Goal: Find specific page/section: Find specific page/section

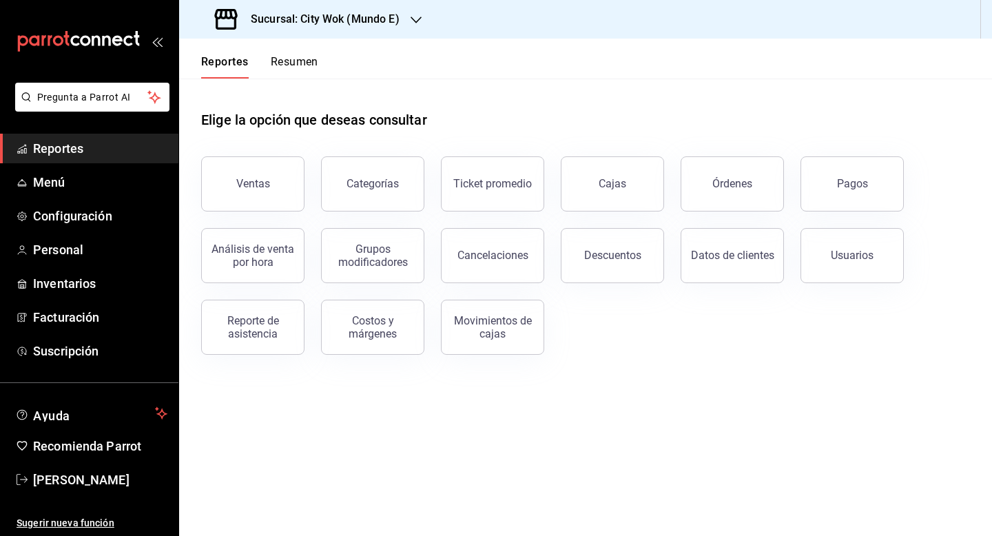
click at [348, 21] on h3 "Sucursal: City Wok (Mundo E)" at bounding box center [320, 19] width 160 height 17
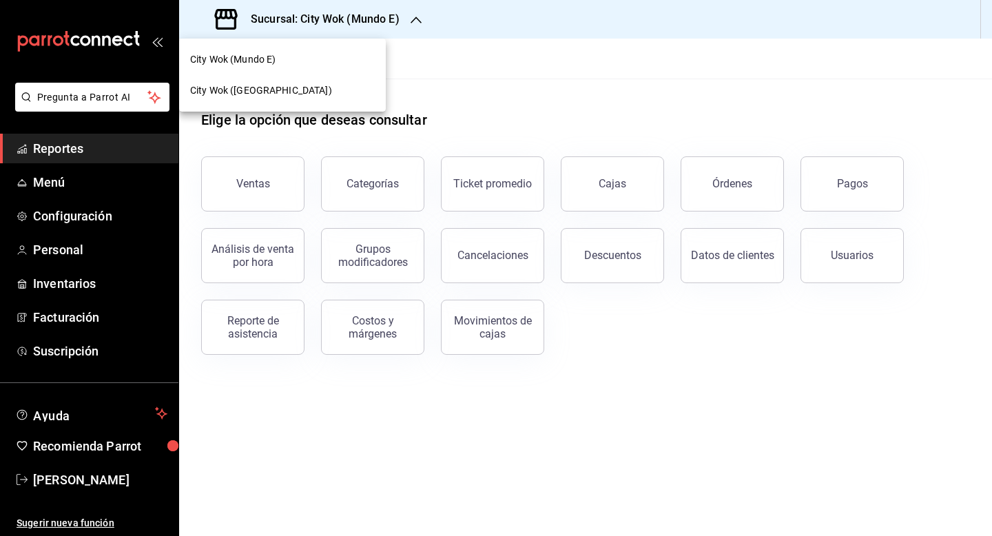
click at [313, 89] on div "City Wok ([GEOGRAPHIC_DATA])" at bounding box center [282, 90] width 185 height 14
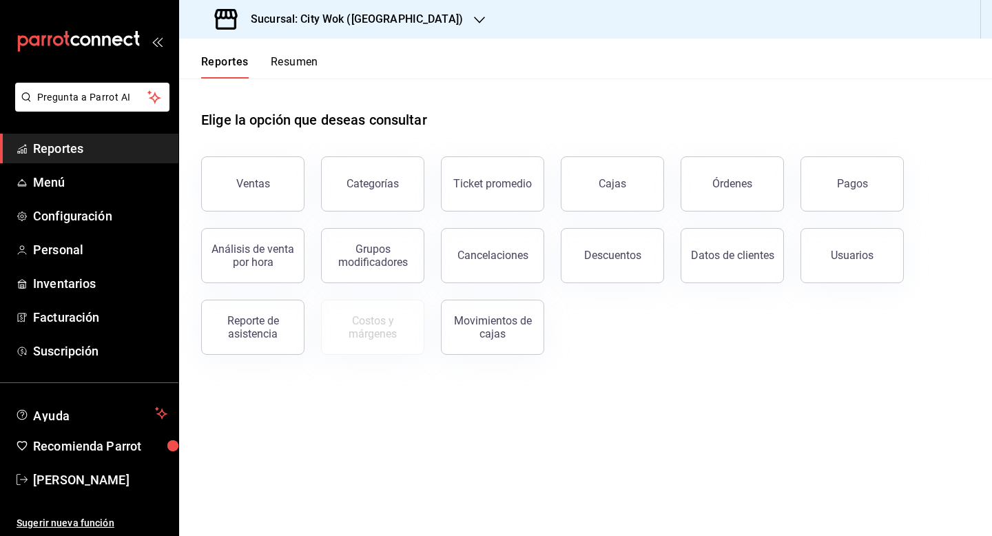
click at [305, 59] on button "Resumen" at bounding box center [295, 66] width 48 height 23
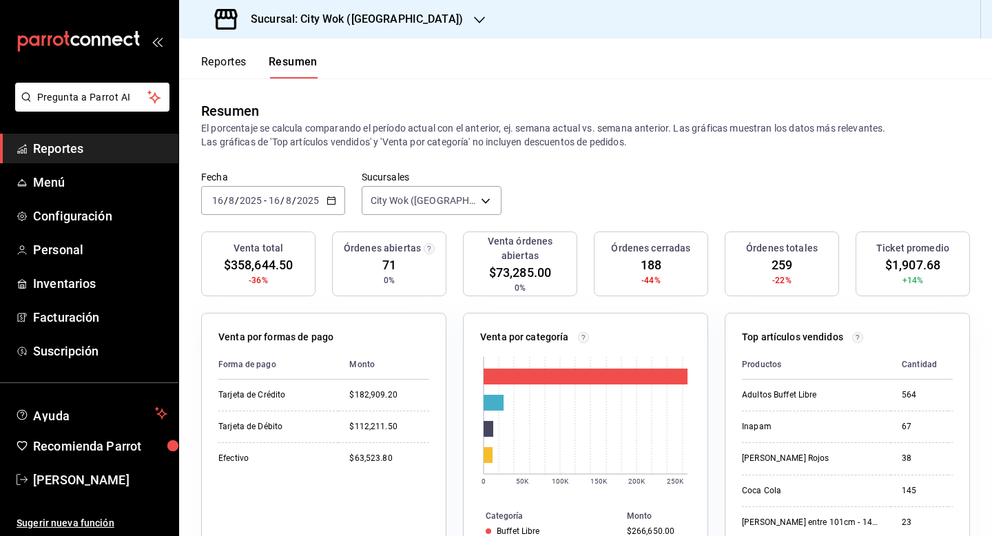
click at [383, 30] on div "Sucursal: City Wok ([GEOGRAPHIC_DATA])" at bounding box center [340, 19] width 300 height 39
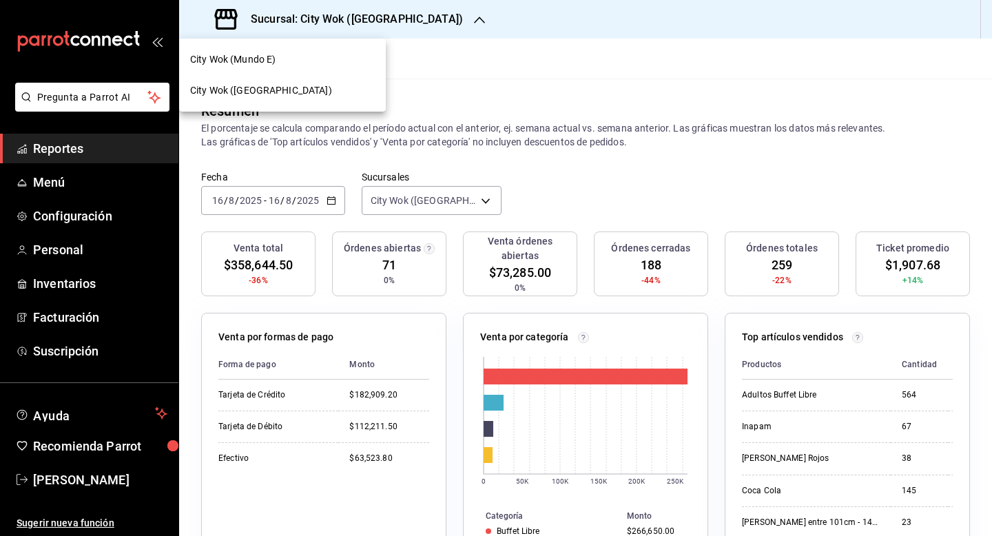
click at [317, 66] on div "City Wok (Mundo E)" at bounding box center [282, 59] width 185 height 14
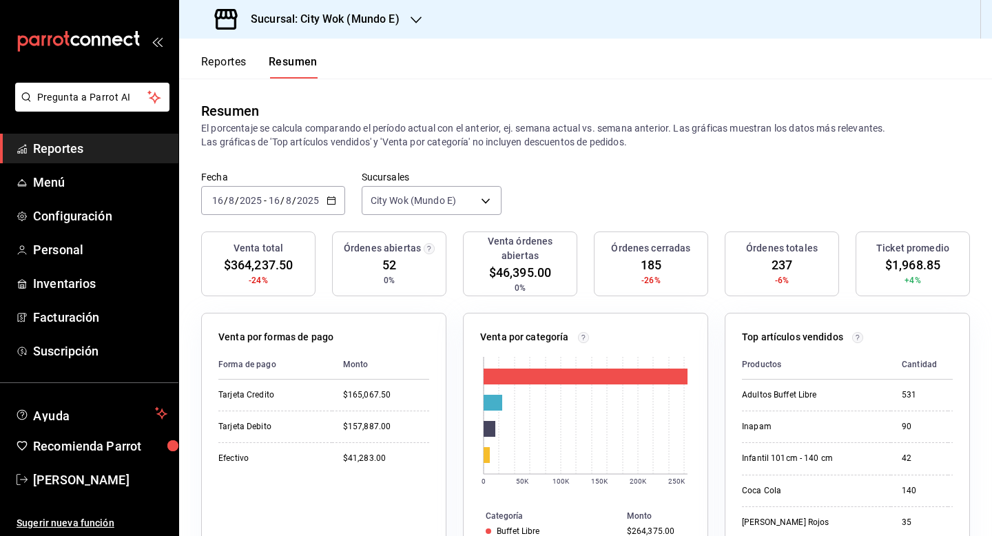
click at [330, 17] on h3 "Sucursal: City Wok (Mundo E)" at bounding box center [320, 19] width 160 height 17
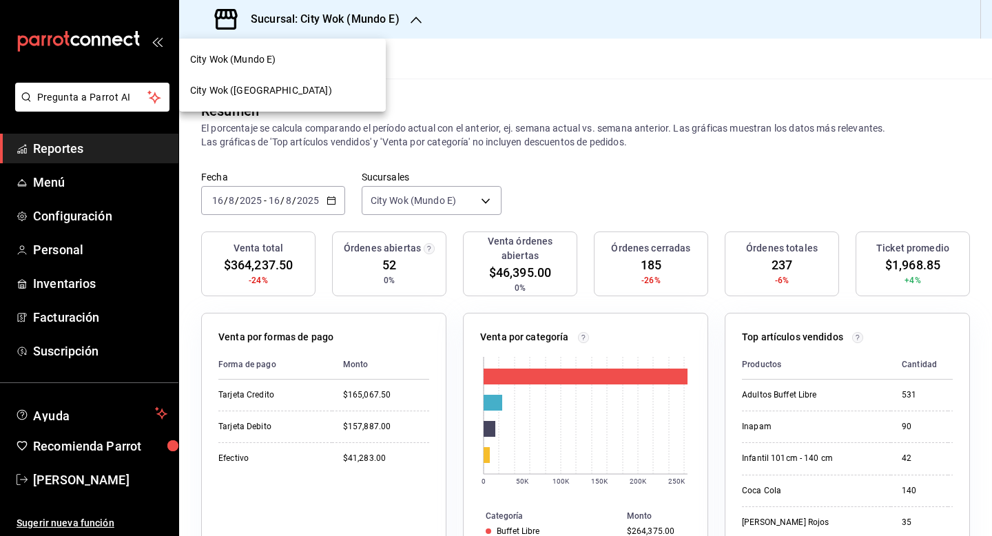
click at [338, 94] on div "City Wok ([GEOGRAPHIC_DATA])" at bounding box center [282, 90] width 185 height 14
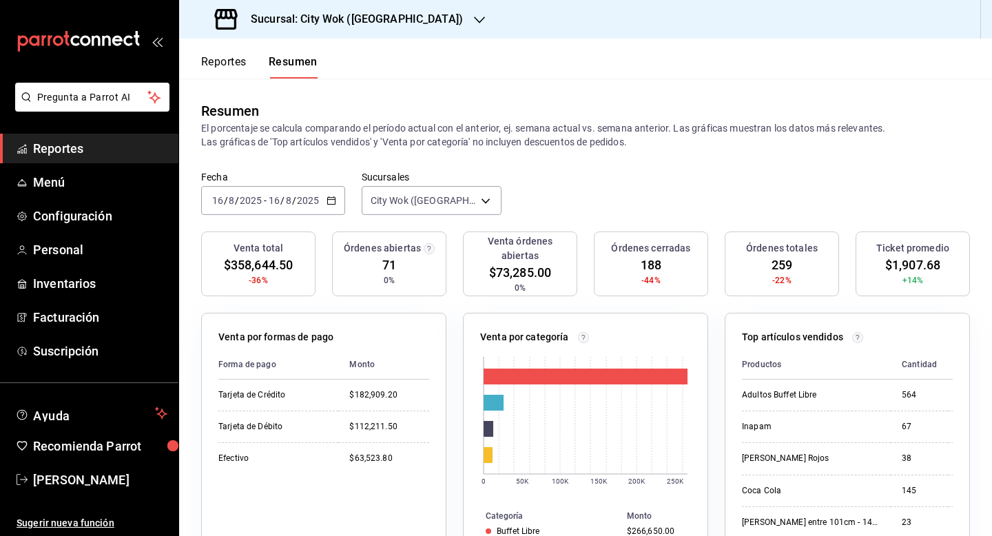
click at [318, 16] on h3 "Sucursal: City Wok ([GEOGRAPHIC_DATA])" at bounding box center [351, 19] width 223 height 17
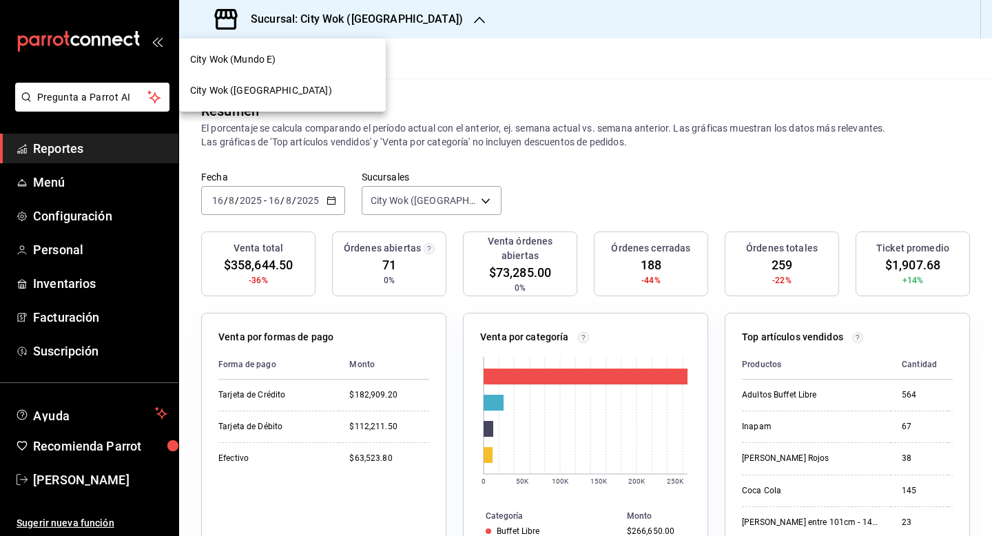
click at [320, 62] on div "City Wok (Mundo E)" at bounding box center [282, 59] width 185 height 14
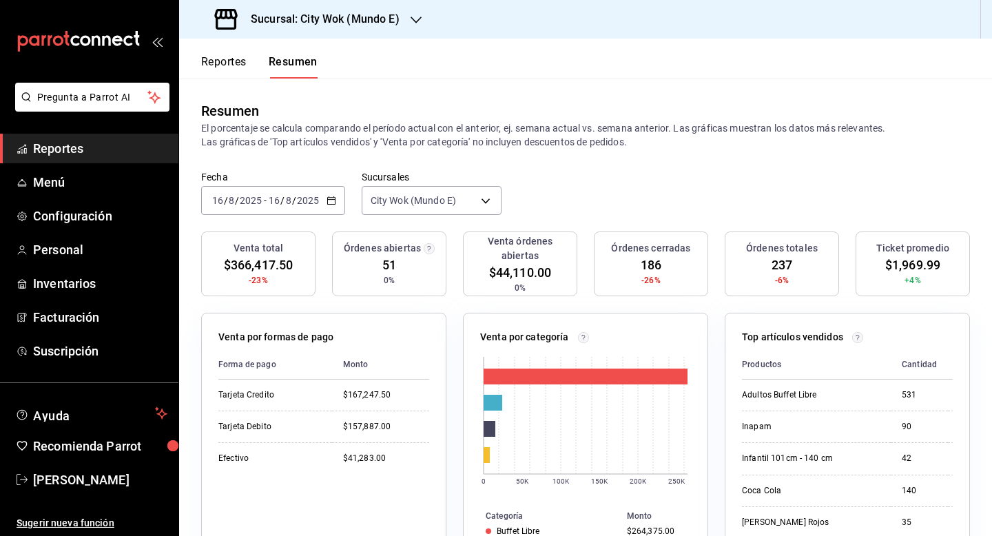
click at [322, 21] on h3 "Sucursal: City Wok (Mundo E)" at bounding box center [320, 19] width 160 height 17
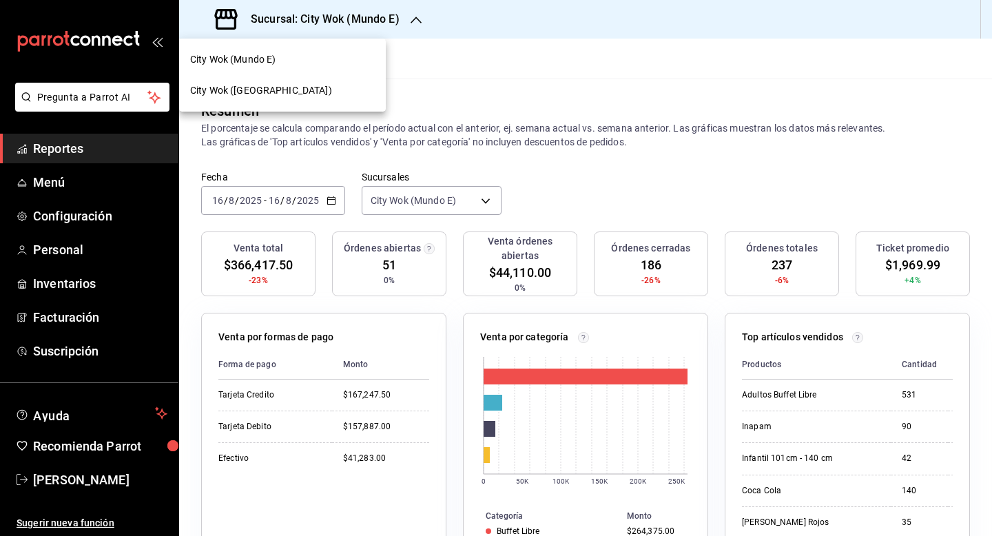
click at [284, 86] on div "City Wok ([GEOGRAPHIC_DATA])" at bounding box center [282, 90] width 185 height 14
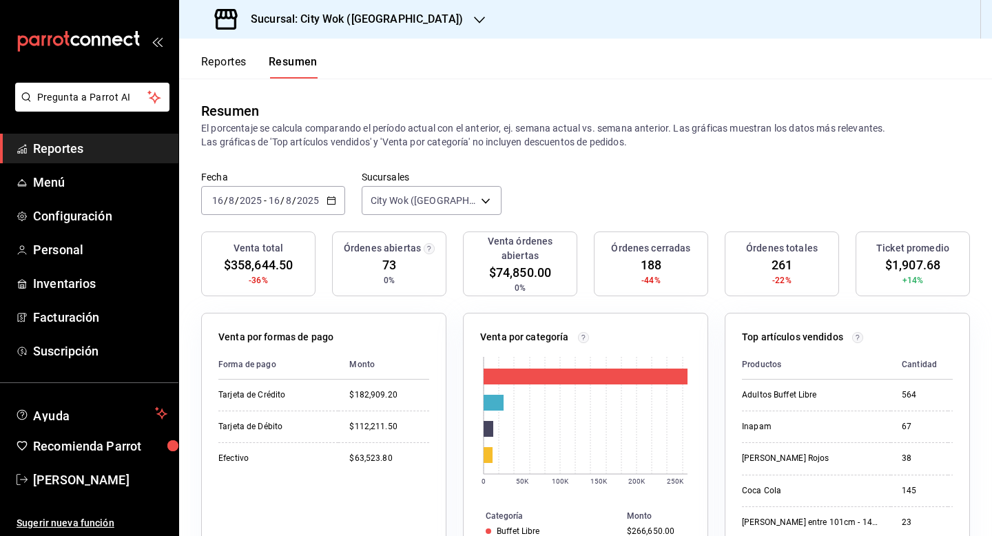
click at [370, 23] on h3 "Sucursal: City Wok ([GEOGRAPHIC_DATA])" at bounding box center [351, 19] width 223 height 17
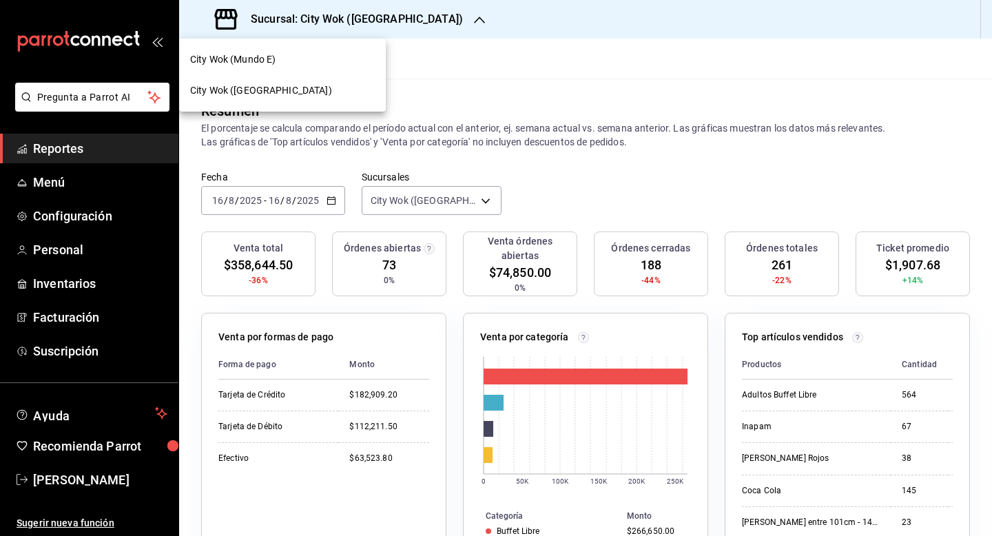
click at [315, 63] on div "City Wok (Mundo E)" at bounding box center [282, 59] width 185 height 14
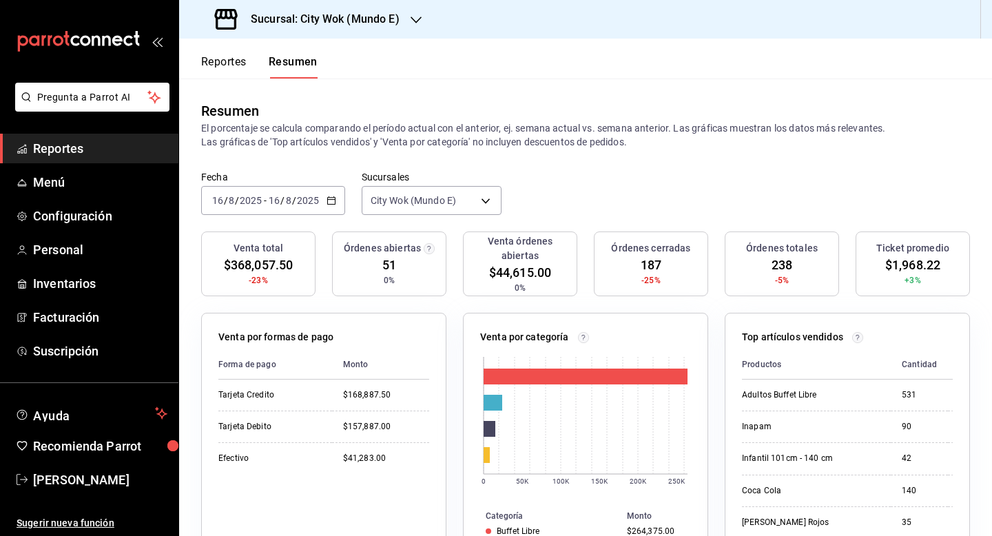
click at [395, 17] on h3 "Sucursal: City Wok (Mundo E)" at bounding box center [320, 19] width 160 height 17
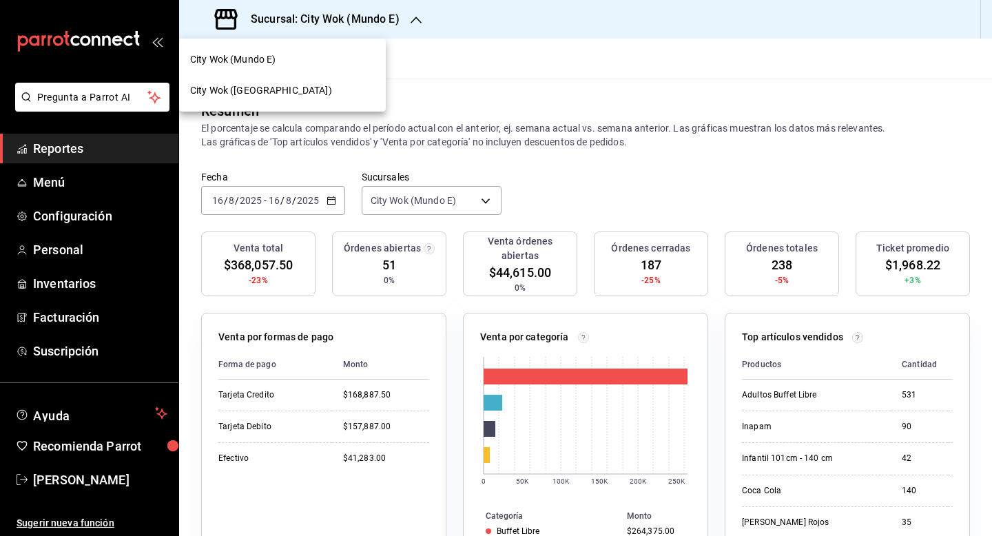
click at [293, 89] on div "City Wok ([GEOGRAPHIC_DATA])" at bounding box center [282, 90] width 185 height 14
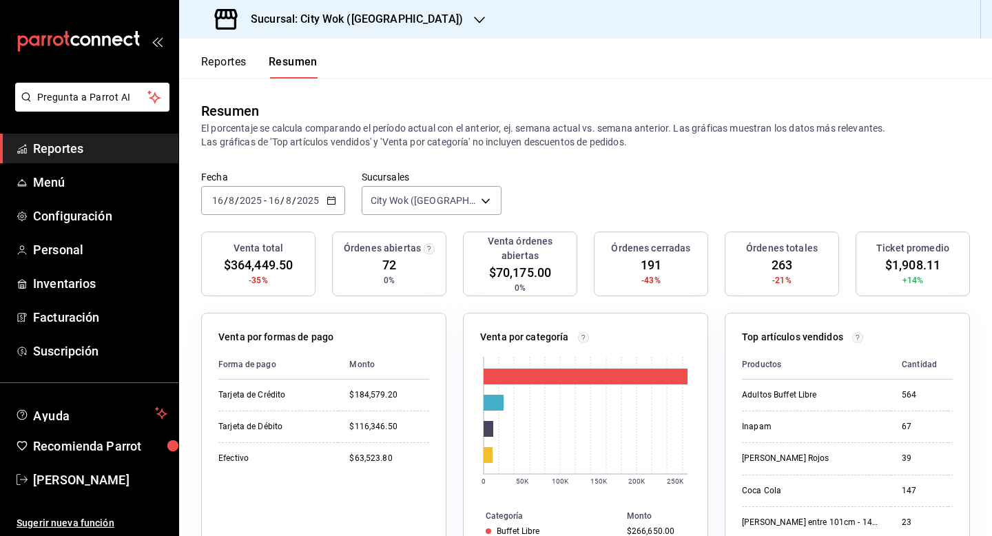
click at [362, 17] on h3 "Sucursal: City Wok ([GEOGRAPHIC_DATA])" at bounding box center [351, 19] width 223 height 17
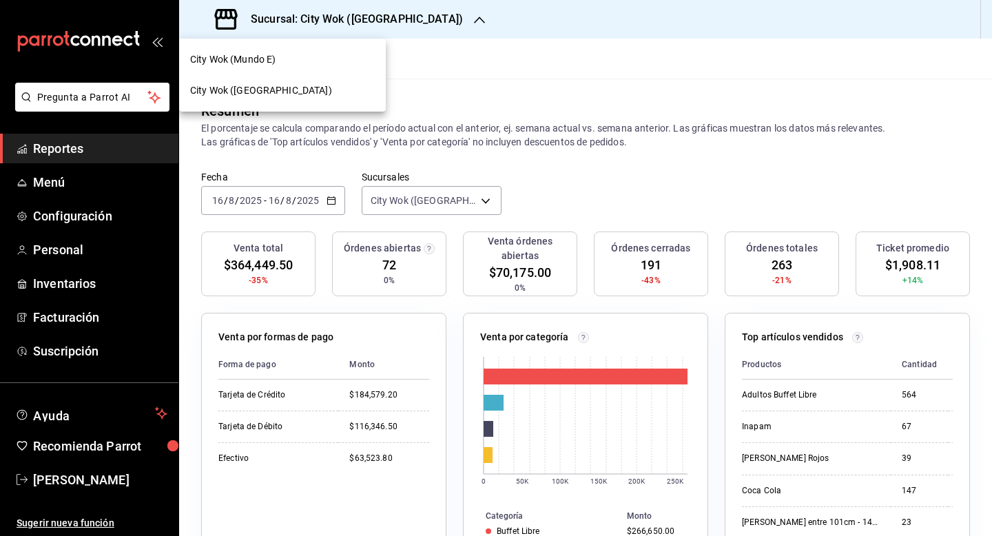
click at [285, 58] on div "City Wok (Mundo E)" at bounding box center [282, 59] width 185 height 14
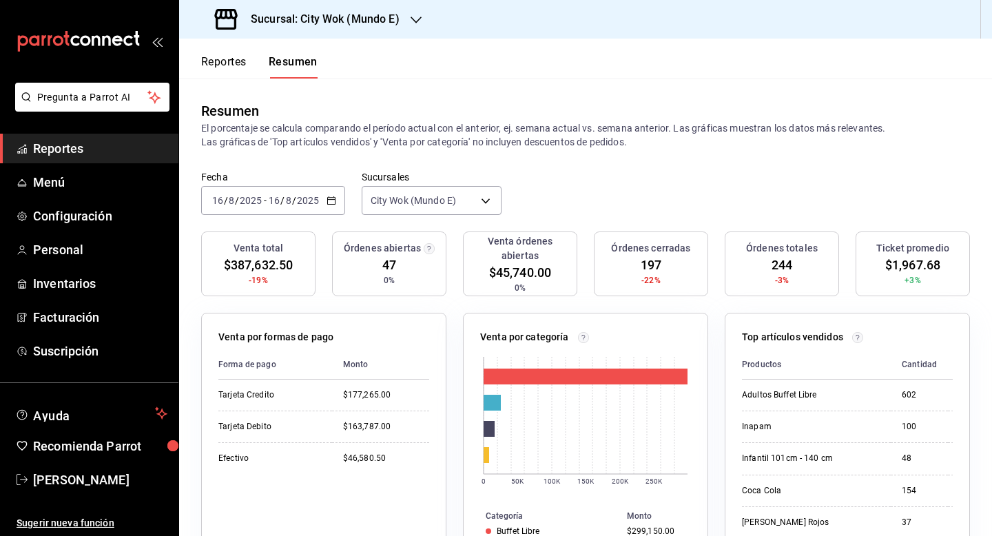
click at [382, 11] on h3 "Sucursal: City Wok (Mundo E)" at bounding box center [320, 19] width 160 height 17
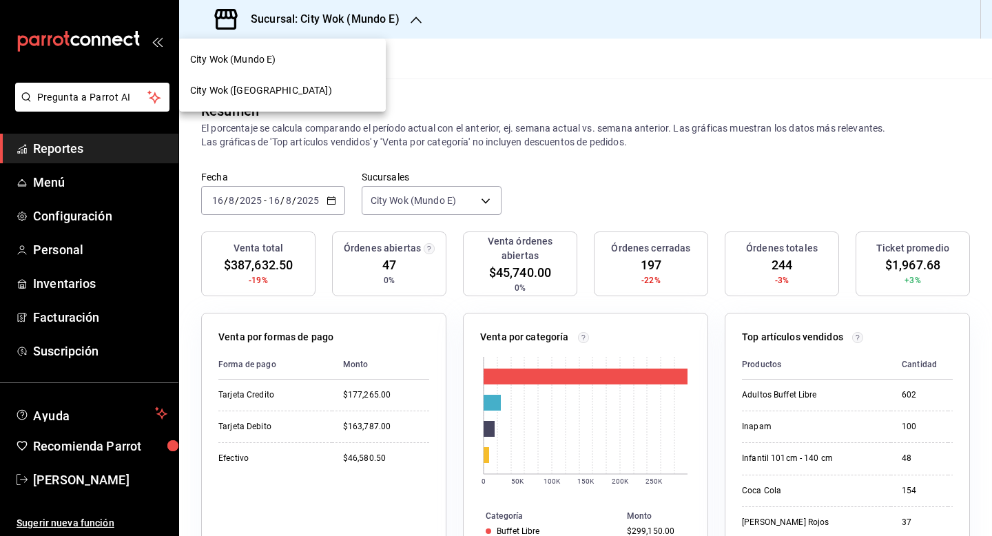
click at [288, 90] on div "City Wok ([GEOGRAPHIC_DATA])" at bounding box center [282, 90] width 185 height 14
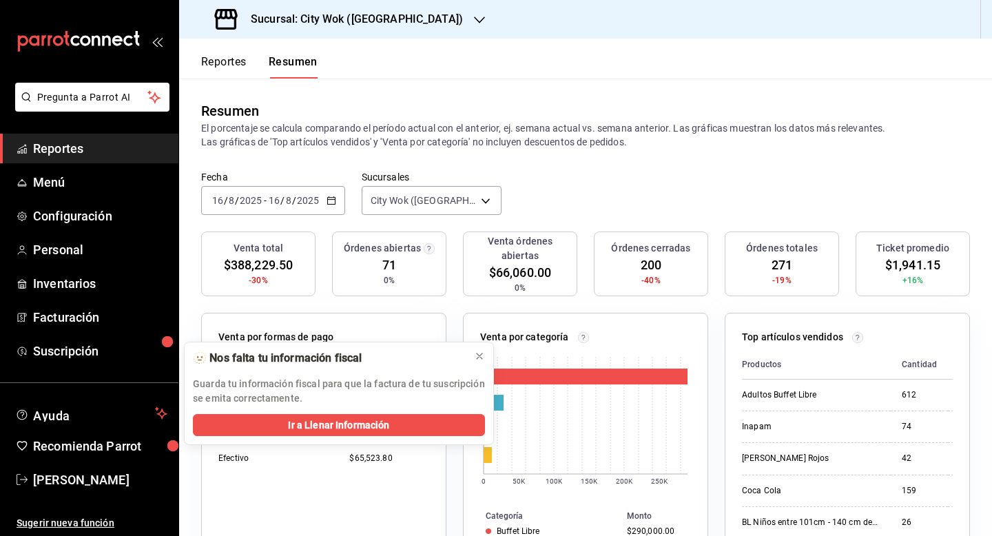
click at [336, 24] on h3 "Sucursal: City Wok ([GEOGRAPHIC_DATA])" at bounding box center [351, 19] width 223 height 17
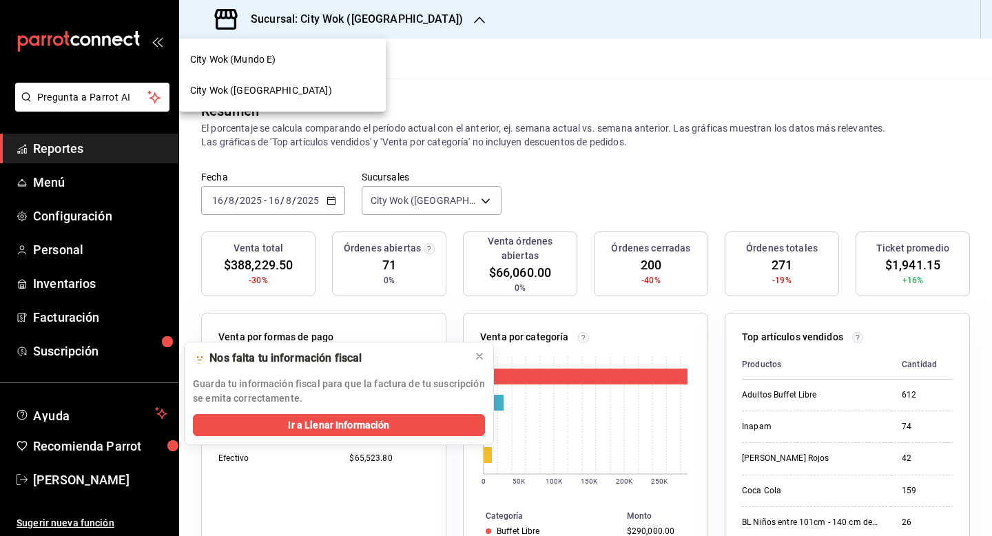
click at [304, 59] on div "City Wok (Mundo E)" at bounding box center [282, 59] width 185 height 14
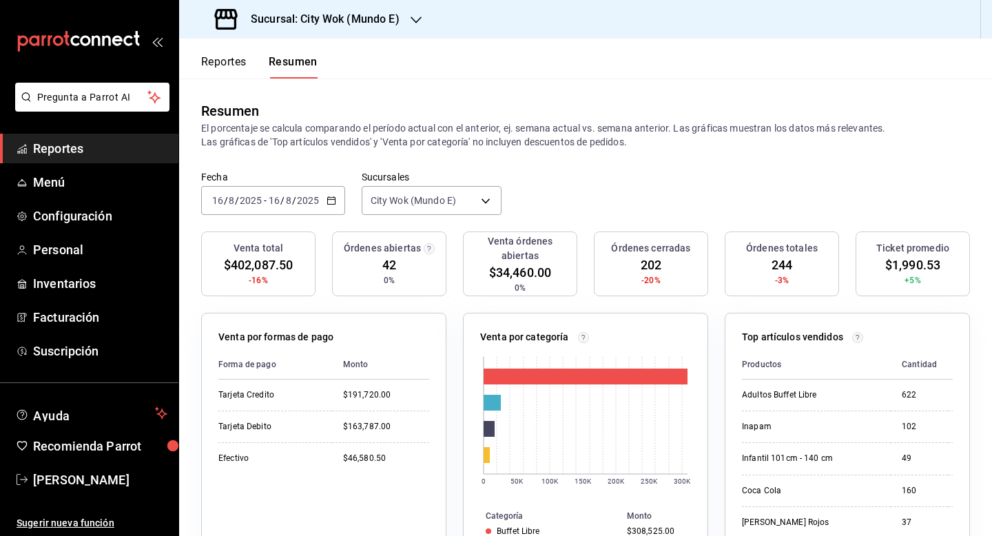
click at [386, 12] on h3 "Sucursal: City Wok (Mundo E)" at bounding box center [320, 19] width 160 height 17
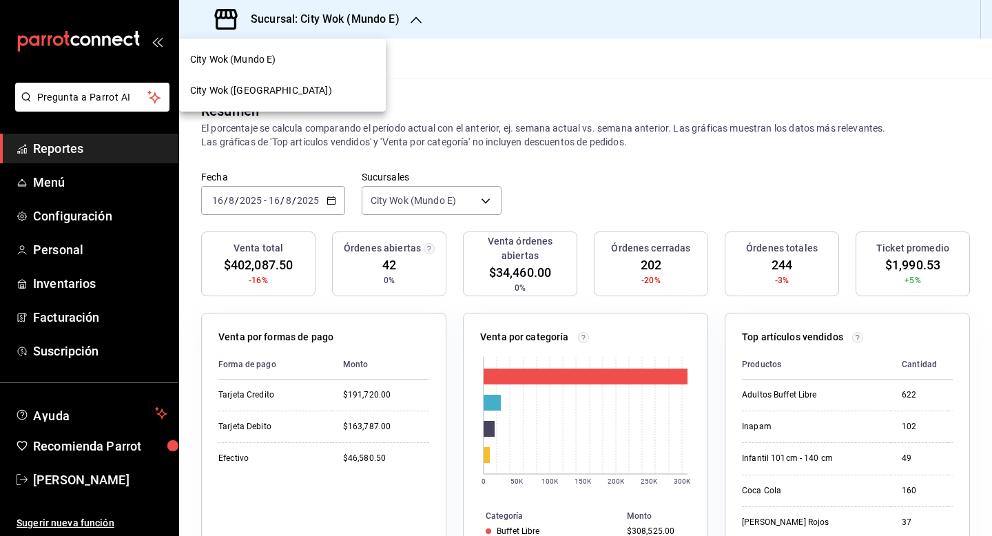
click at [328, 89] on div "City Wok ([GEOGRAPHIC_DATA])" at bounding box center [282, 90] width 185 height 14
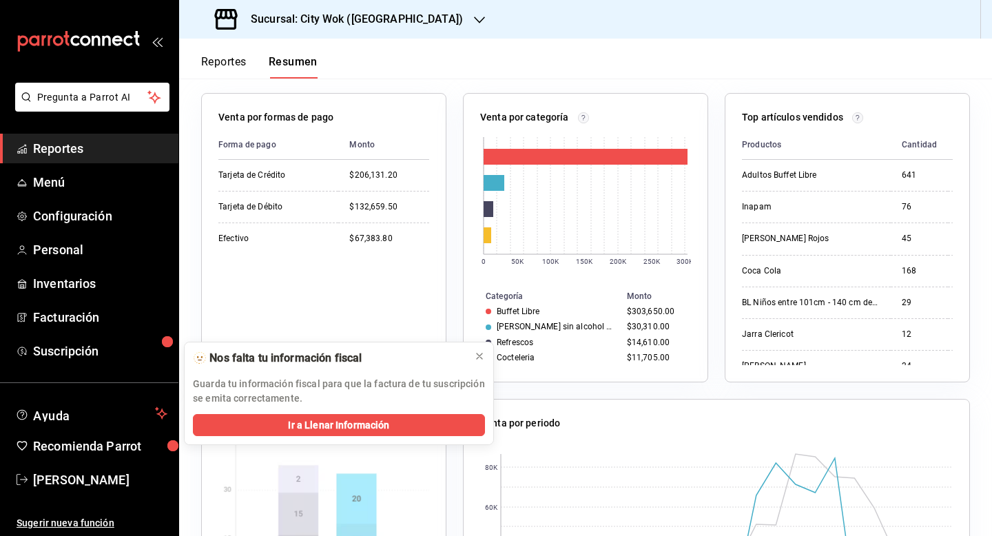
scroll to position [221, 0]
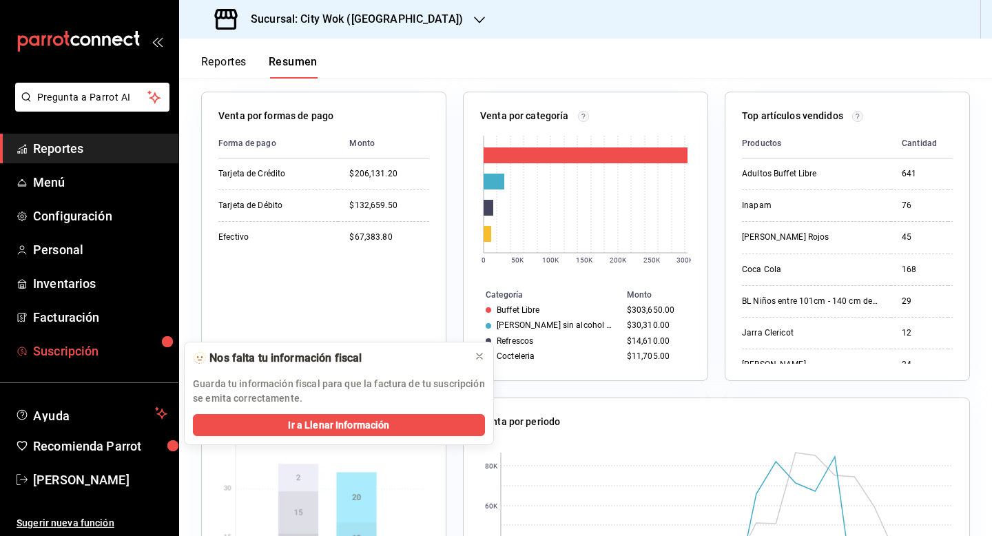
click at [114, 355] on span "Suscripción" at bounding box center [100, 351] width 134 height 19
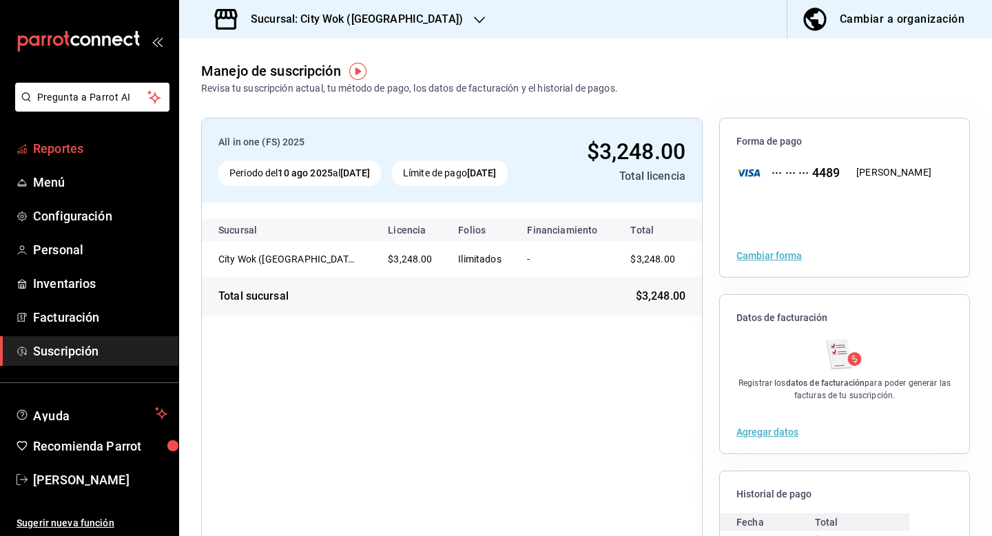
click at [72, 138] on link "Reportes" at bounding box center [89, 149] width 178 height 30
